Goal: Task Accomplishment & Management: Manage account settings

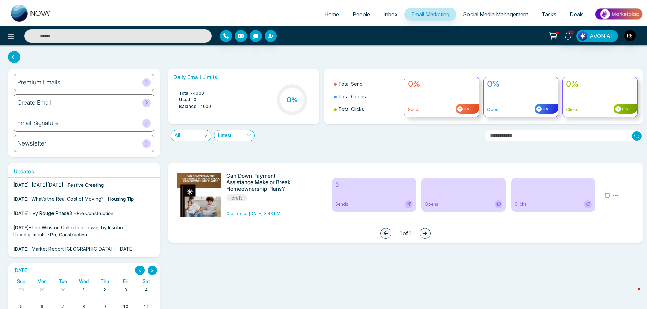
click at [493, 16] on span "Social Media Management" at bounding box center [495, 14] width 65 height 7
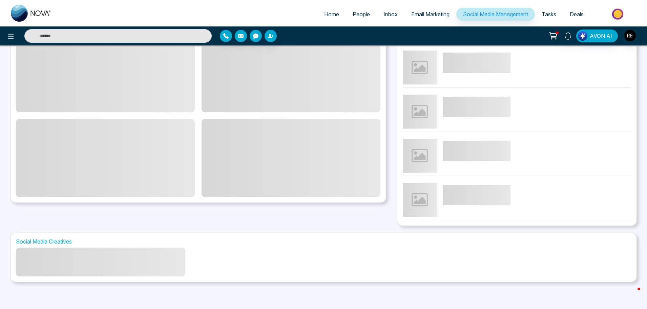
scroll to position [75, 0]
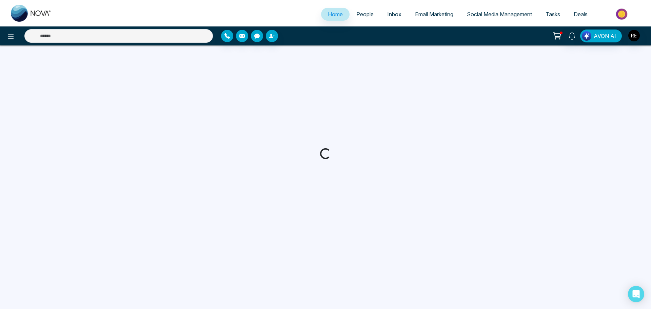
select select "*"
